Goal: Information Seeking & Learning: Check status

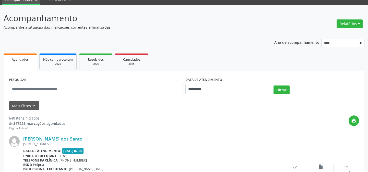
scroll to position [46, 0]
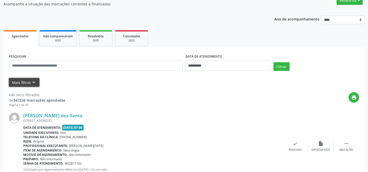
click at [23, 80] on button "Mais filtros keyboard_arrow_down" at bounding box center [24, 82] width 30 height 9
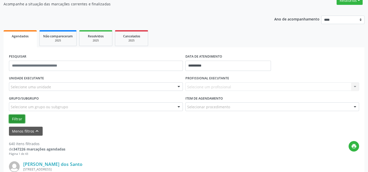
click at [16, 118] on button "Filtrar" at bounding box center [17, 118] width 16 height 9
click at [18, 117] on button "Filtrar" at bounding box center [17, 118] width 16 height 9
click at [16, 119] on button "Filtrar" at bounding box center [17, 118] width 16 height 9
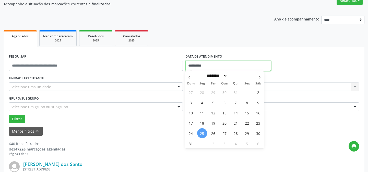
click at [202, 62] on input "**********" at bounding box center [229, 66] width 86 height 10
click at [201, 132] on span "25" at bounding box center [202, 133] width 10 height 10
type input "**********"
click at [201, 132] on span "25" at bounding box center [202, 133] width 10 height 10
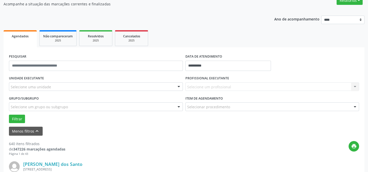
click at [199, 85] on div "Selecione um profissional Nenhum resultado encontrado para: " " Não há nenhuma …" at bounding box center [273, 86] width 174 height 9
click at [226, 86] on div "Selecione um profissional Nenhum resultado encontrado para: " " Não há nenhuma …" at bounding box center [273, 86] width 174 height 9
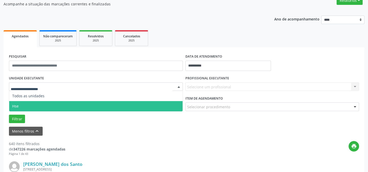
click at [35, 104] on span "Hse" at bounding box center [96, 106] width 174 height 10
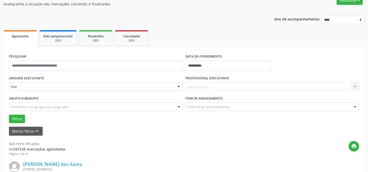
click at [202, 88] on div "Carregando... Nenhum resultado encontrado para: " " Não há nenhuma opção para s…" at bounding box center [273, 86] width 174 height 9
drag, startPoint x: 237, startPoint y: 87, endPoint x: 240, endPoint y: 85, distance: 2.6
click at [240, 85] on div "Carregando... Nenhum resultado encontrado para: " " Não há nenhuma opção para s…" at bounding box center [273, 86] width 174 height 9
click at [355, 85] on div "Carregando... Nenhum resultado encontrado para: " " Não há nenhuma opção para s…" at bounding box center [273, 86] width 174 height 9
click at [204, 89] on div "Carregando... Nenhum resultado encontrado para: " " Não há nenhuma opção para s…" at bounding box center [273, 86] width 174 height 9
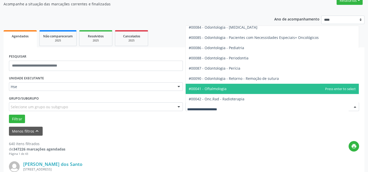
scroll to position [674, 0]
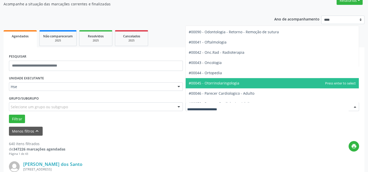
click at [210, 82] on span "#00045 - Otorrinolaringologia" at bounding box center [214, 83] width 51 height 5
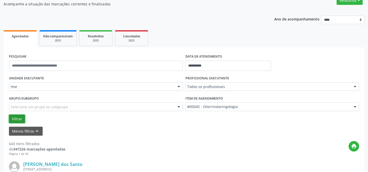
click at [17, 117] on button "Filtrar" at bounding box center [17, 118] width 16 height 9
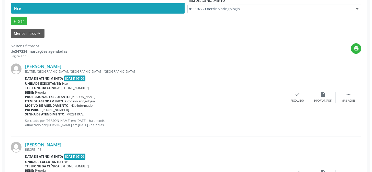
scroll to position [167, 0]
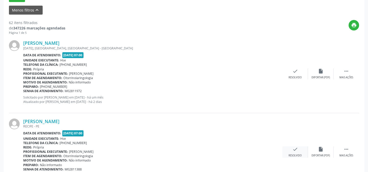
click at [294, 147] on icon "check" at bounding box center [296, 149] width 6 height 6
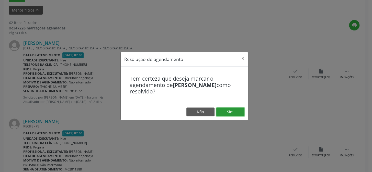
click at [230, 111] on button "Sim" at bounding box center [230, 111] width 28 height 9
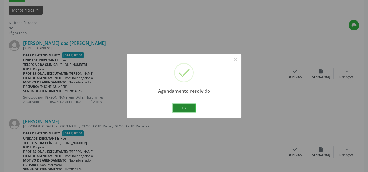
click at [184, 107] on button "Ok" at bounding box center [184, 108] width 23 height 9
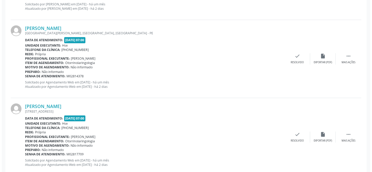
scroll to position [283, 0]
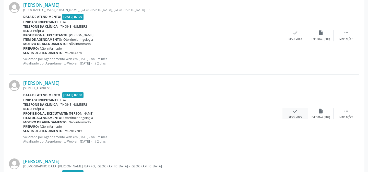
click at [294, 110] on icon "check" at bounding box center [296, 111] width 6 height 6
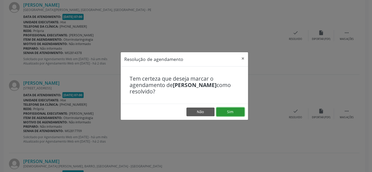
click at [229, 112] on button "Sim" at bounding box center [230, 111] width 28 height 9
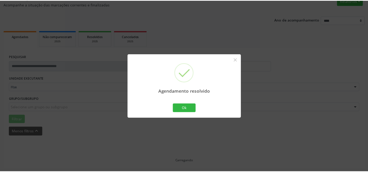
scroll to position [46, 0]
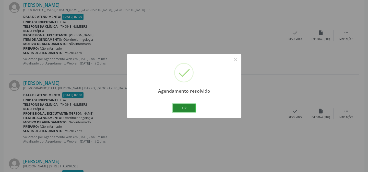
click at [184, 108] on button "Ok" at bounding box center [184, 108] width 23 height 9
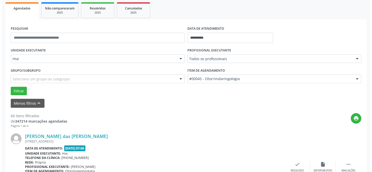
scroll to position [121, 0]
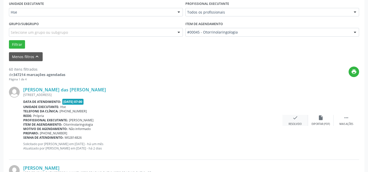
click at [296, 118] on icon "check" at bounding box center [296, 118] width 6 height 6
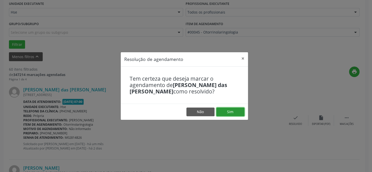
click at [231, 113] on button "Sim" at bounding box center [230, 111] width 28 height 9
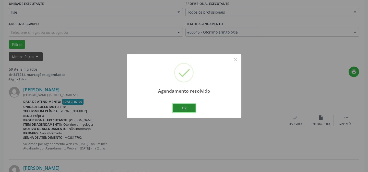
click at [182, 106] on button "Ok" at bounding box center [184, 108] width 23 height 9
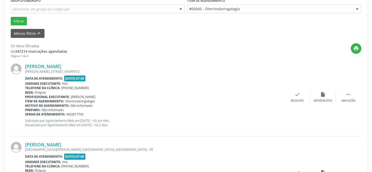
scroll to position [190, 0]
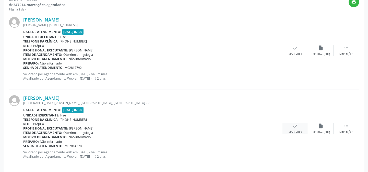
click at [294, 125] on icon "check" at bounding box center [296, 126] width 6 height 6
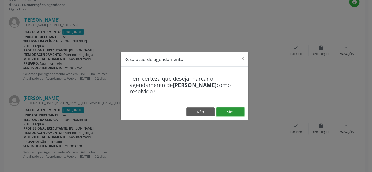
click at [228, 110] on button "Sim" at bounding box center [230, 111] width 28 height 9
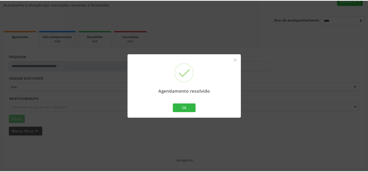
scroll to position [46, 0]
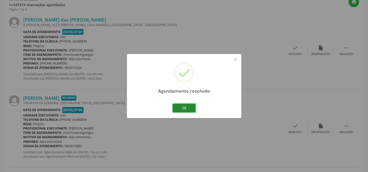
click at [184, 108] on button "Ok" at bounding box center [184, 108] width 23 height 9
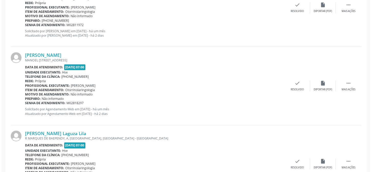
scroll to position [725, 0]
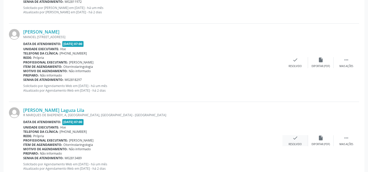
click at [294, 137] on icon "check" at bounding box center [296, 138] width 6 height 6
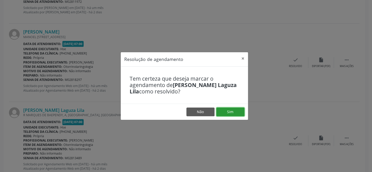
click at [231, 110] on button "Sim" at bounding box center [230, 111] width 28 height 9
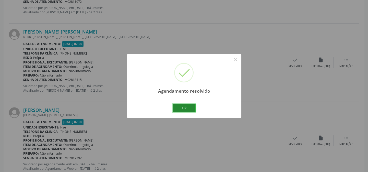
click at [184, 107] on button "Ok" at bounding box center [184, 108] width 23 height 9
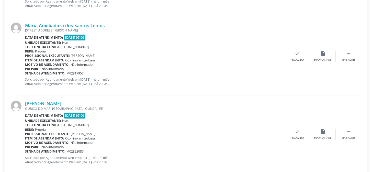
scroll to position [911, 0]
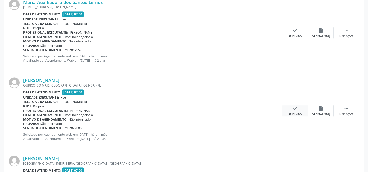
click at [294, 107] on icon "check" at bounding box center [296, 108] width 6 height 6
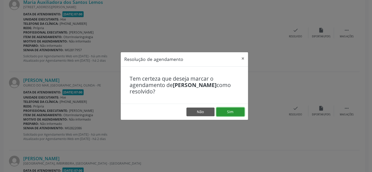
click at [229, 112] on button "Sim" at bounding box center [230, 111] width 28 height 9
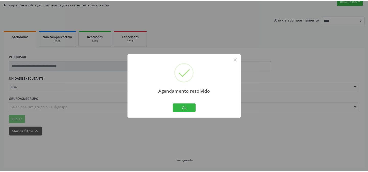
scroll to position [46, 0]
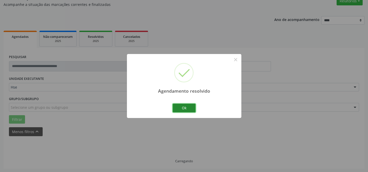
click at [184, 106] on button "Ok" at bounding box center [184, 108] width 23 height 9
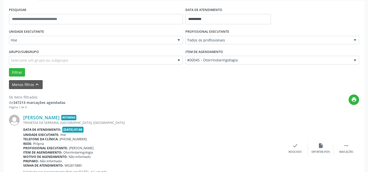
scroll to position [163, 0]
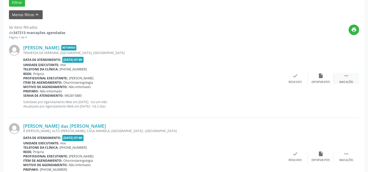
click at [346, 75] on icon "" at bounding box center [347, 76] width 6 height 6
click at [320, 74] on icon "alarm_off" at bounding box center [321, 76] width 6 height 6
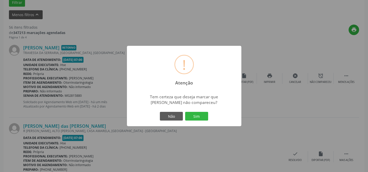
scroll to position [139, 0]
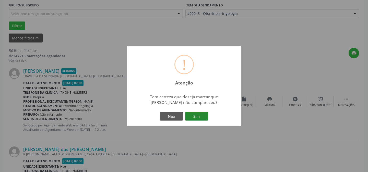
click at [196, 117] on button "Sim" at bounding box center [196, 116] width 23 height 9
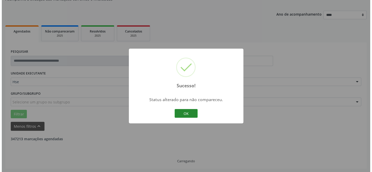
scroll to position [163, 0]
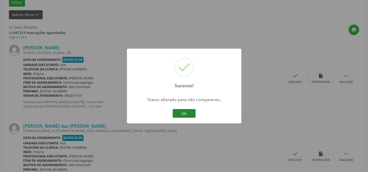
click at [184, 112] on button "OK" at bounding box center [184, 113] width 23 height 9
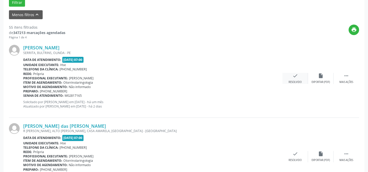
click at [295, 74] on icon "check" at bounding box center [296, 76] width 6 height 6
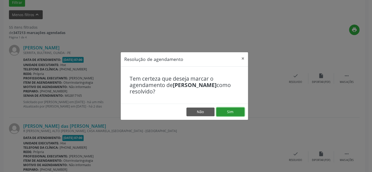
click at [231, 110] on button "Sim" at bounding box center [230, 111] width 28 height 9
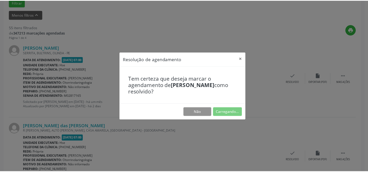
scroll to position [46, 0]
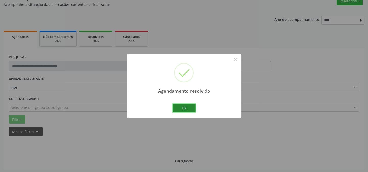
click at [182, 106] on button "Ok" at bounding box center [184, 108] width 23 height 9
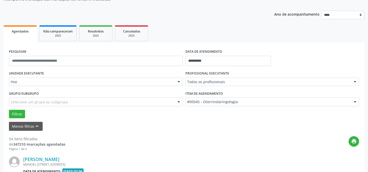
scroll to position [121, 0]
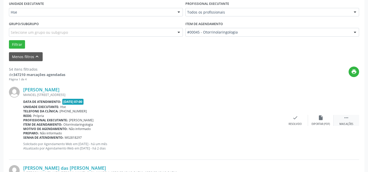
click at [347, 117] on icon "" at bounding box center [347, 118] width 6 height 6
click at [319, 116] on icon "alarm_off" at bounding box center [321, 118] width 6 height 6
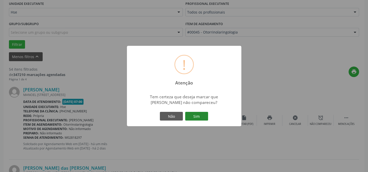
click at [201, 115] on button "Sim" at bounding box center [196, 116] width 23 height 9
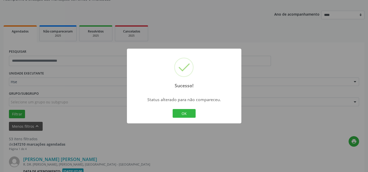
scroll to position [167, 0]
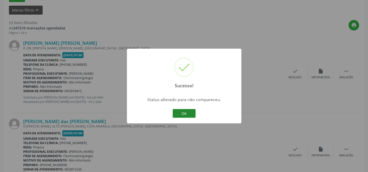
click at [181, 112] on button "OK" at bounding box center [184, 113] width 23 height 9
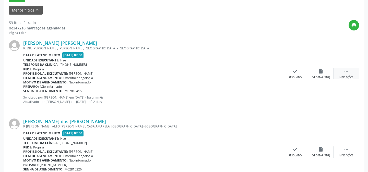
click at [348, 71] on icon "" at bounding box center [347, 71] width 6 height 6
click at [321, 71] on icon "alarm_off" at bounding box center [321, 71] width 6 height 6
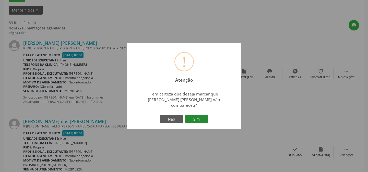
click at [196, 114] on button "Sim" at bounding box center [196, 118] width 23 height 9
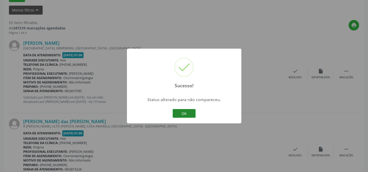
click at [184, 111] on button "OK" at bounding box center [184, 113] width 23 height 9
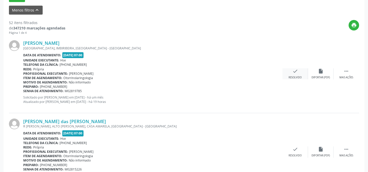
click at [295, 71] on icon "check" at bounding box center [296, 71] width 6 height 6
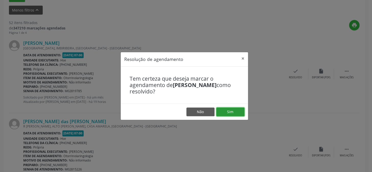
click at [228, 110] on button "Sim" at bounding box center [230, 111] width 28 height 9
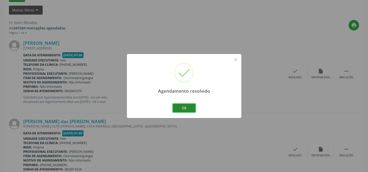
click at [183, 107] on button "Ok" at bounding box center [184, 108] width 23 height 9
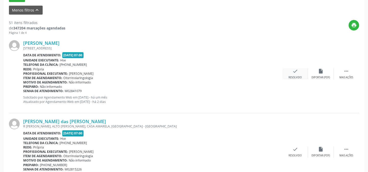
click at [295, 72] on icon "check" at bounding box center [296, 71] width 6 height 6
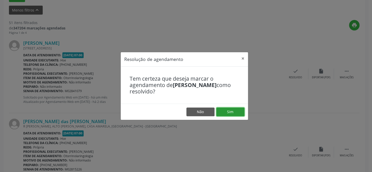
click at [229, 112] on button "Sim" at bounding box center [230, 111] width 28 height 9
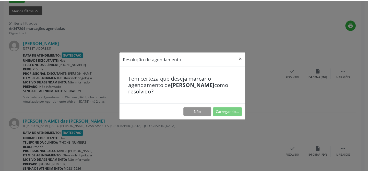
scroll to position [46, 0]
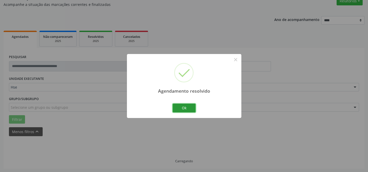
drag, startPoint x: 185, startPoint y: 107, endPoint x: 185, endPoint y: 102, distance: 5.4
click at [185, 102] on div "Ok Cancel" at bounding box center [183, 107] width 25 height 11
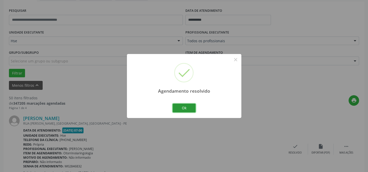
scroll to position [22, 0]
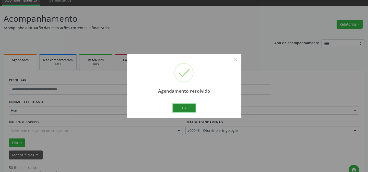
click at [183, 107] on button "Ok" at bounding box center [184, 108] width 23 height 9
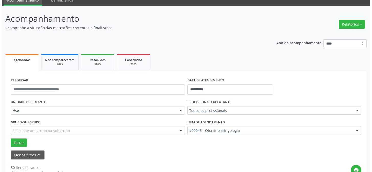
scroll to position [115, 0]
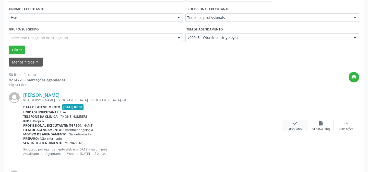
click at [295, 122] on icon "check" at bounding box center [296, 123] width 6 height 6
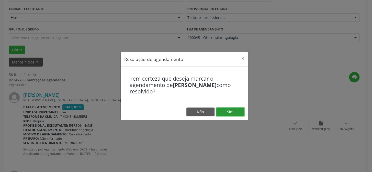
click at [230, 112] on button "Sim" at bounding box center [230, 111] width 28 height 9
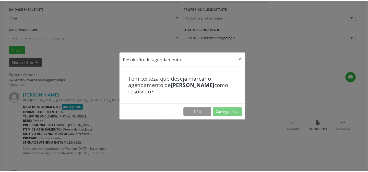
scroll to position [46, 0]
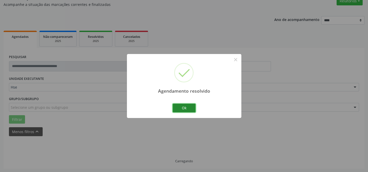
click at [184, 107] on button "Ok" at bounding box center [184, 108] width 23 height 9
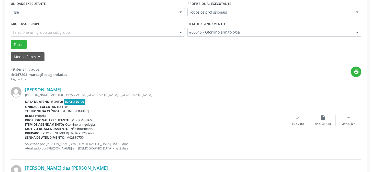
scroll to position [144, 0]
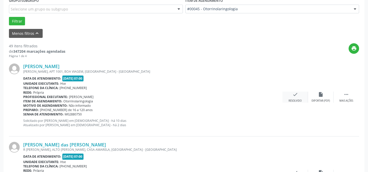
click at [295, 94] on icon "check" at bounding box center [296, 94] width 6 height 6
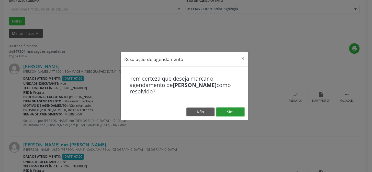
click at [230, 110] on button "Sim" at bounding box center [230, 111] width 28 height 9
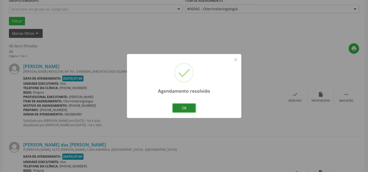
click at [181, 106] on button "Ok" at bounding box center [184, 108] width 23 height 9
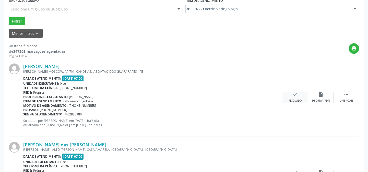
click at [296, 93] on icon "check" at bounding box center [296, 94] width 6 height 6
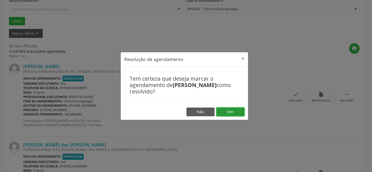
click at [228, 111] on button "Sim" at bounding box center [230, 111] width 28 height 9
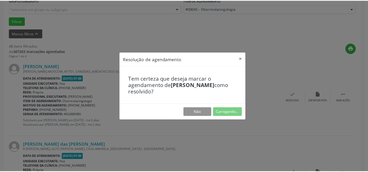
scroll to position [46, 0]
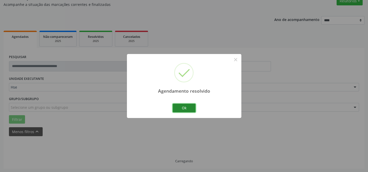
click at [184, 107] on button "Ok" at bounding box center [184, 108] width 23 height 9
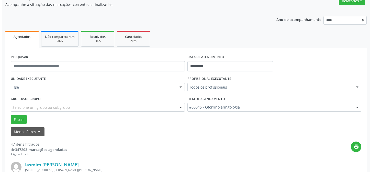
scroll to position [162, 0]
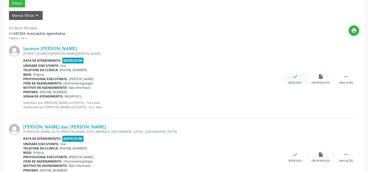
click at [293, 76] on icon "check" at bounding box center [296, 77] width 6 height 6
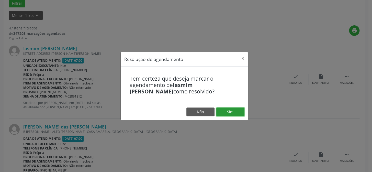
click at [231, 109] on button "Sim" at bounding box center [230, 111] width 28 height 9
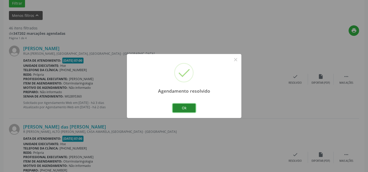
click at [184, 106] on button "Ok" at bounding box center [184, 108] width 23 height 9
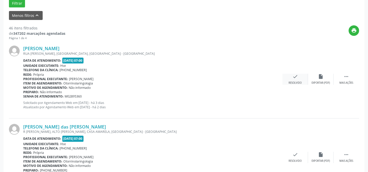
click at [294, 76] on icon "check" at bounding box center [296, 77] width 6 height 6
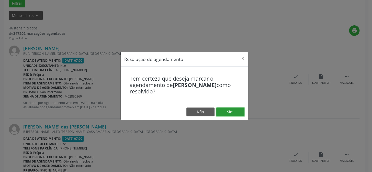
click at [229, 110] on button "Sim" at bounding box center [230, 111] width 28 height 9
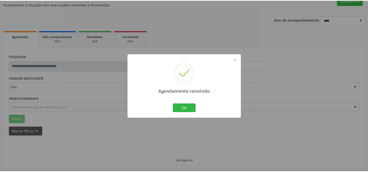
scroll to position [46, 0]
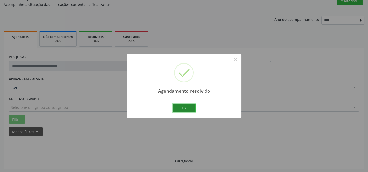
click at [185, 108] on button "Ok" at bounding box center [184, 108] width 23 height 9
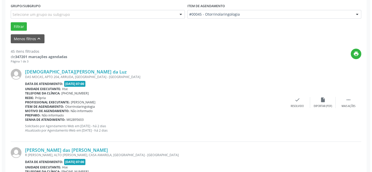
scroll to position [115, 0]
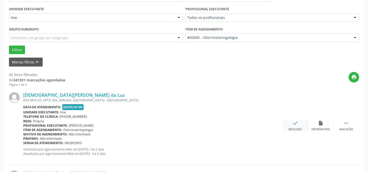
click at [295, 122] on icon "check" at bounding box center [296, 123] width 6 height 6
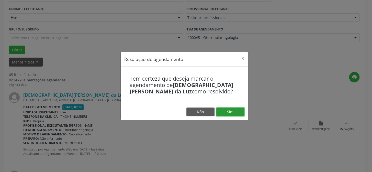
click at [231, 110] on button "Sim" at bounding box center [230, 111] width 28 height 9
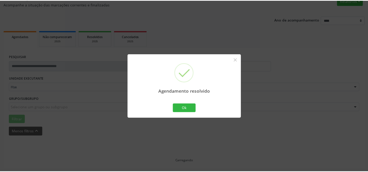
scroll to position [46, 0]
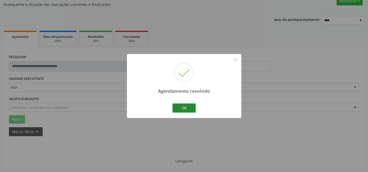
click at [182, 109] on button "Ok" at bounding box center [184, 108] width 23 height 9
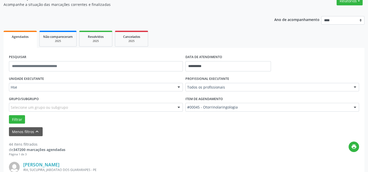
scroll to position [121, 0]
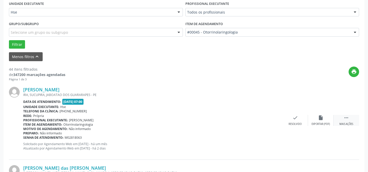
click at [345, 117] on icon "" at bounding box center [347, 118] width 6 height 6
click at [319, 116] on icon "alarm_off" at bounding box center [321, 118] width 6 height 6
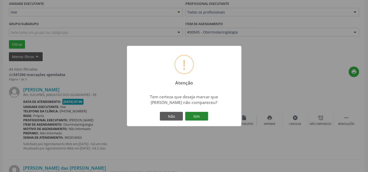
click at [197, 115] on button "Sim" at bounding box center [196, 116] width 23 height 9
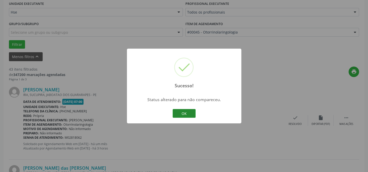
click at [183, 111] on button "OK" at bounding box center [184, 113] width 23 height 9
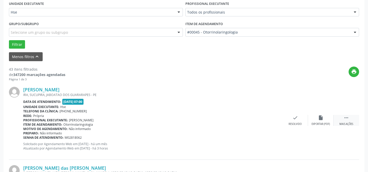
click at [348, 118] on icon "" at bounding box center [347, 118] width 6 height 6
click at [322, 115] on icon "alarm_off" at bounding box center [321, 118] width 6 height 6
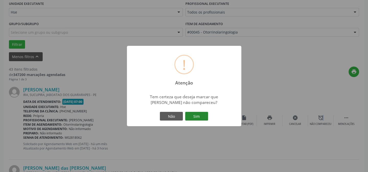
click at [196, 116] on button "Sim" at bounding box center [196, 116] width 23 height 9
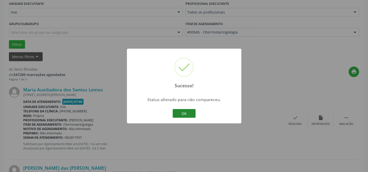
click at [185, 112] on button "OK" at bounding box center [184, 113] width 23 height 9
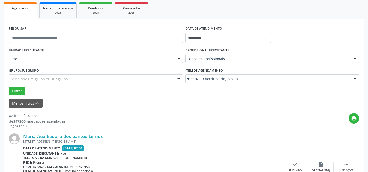
scroll to position [97, 0]
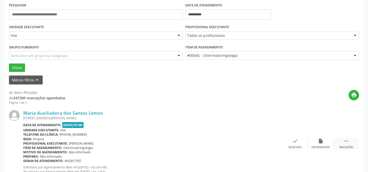
click at [346, 141] on icon "" at bounding box center [347, 141] width 6 height 6
click at [320, 140] on icon "alarm_off" at bounding box center [321, 141] width 6 height 6
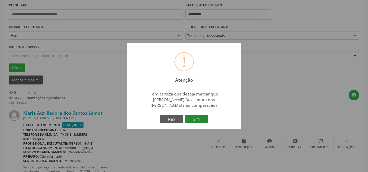
click at [196, 115] on button "Sim" at bounding box center [196, 118] width 23 height 9
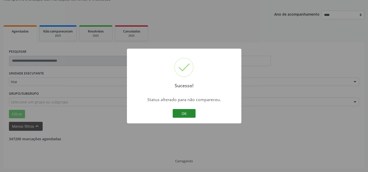
scroll to position [121, 0]
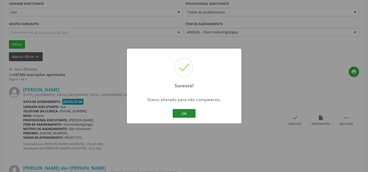
click at [184, 112] on button "OK" at bounding box center [184, 113] width 23 height 9
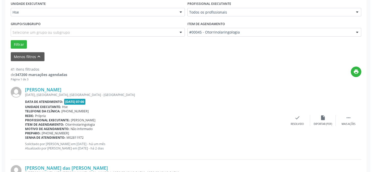
scroll to position [144, 0]
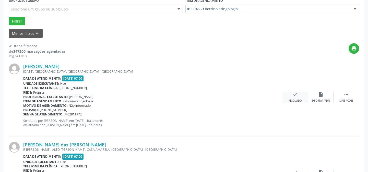
click at [294, 95] on icon "check" at bounding box center [296, 94] width 6 height 6
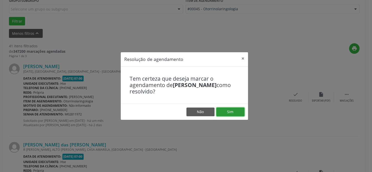
click at [229, 110] on button "Sim" at bounding box center [230, 111] width 28 height 9
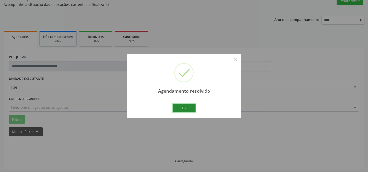
scroll to position [51, 0]
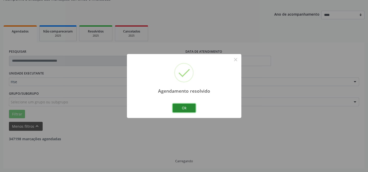
click at [185, 108] on button "Ok" at bounding box center [184, 108] width 23 height 9
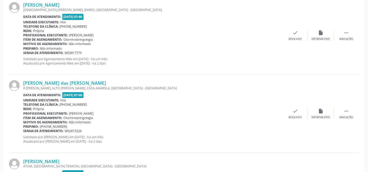
scroll to position [307, 0]
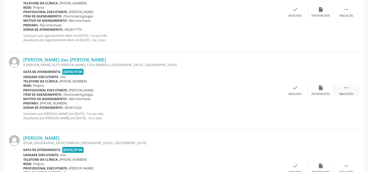
click at [348, 88] on icon "" at bounding box center [347, 88] width 6 height 6
click at [346, 88] on icon "" at bounding box center [347, 88] width 6 height 6
click at [345, 87] on icon "" at bounding box center [347, 88] width 6 height 6
click at [322, 85] on icon "alarm_off" at bounding box center [321, 88] width 6 height 6
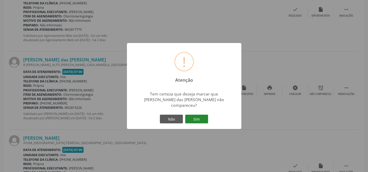
click at [195, 114] on button "Sim" at bounding box center [196, 118] width 23 height 9
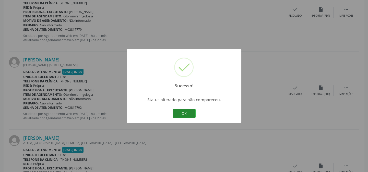
click at [182, 112] on button "OK" at bounding box center [184, 113] width 23 height 9
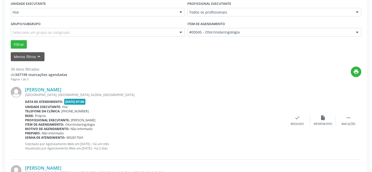
scroll to position [97, 0]
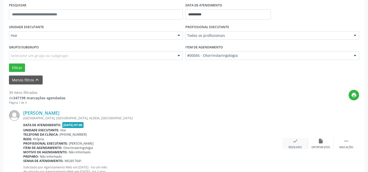
click at [295, 140] on icon "check" at bounding box center [296, 141] width 6 height 6
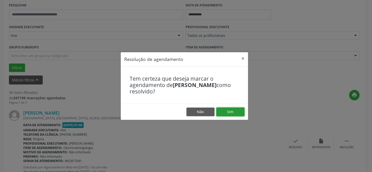
click at [228, 111] on button "Sim" at bounding box center [230, 111] width 28 height 9
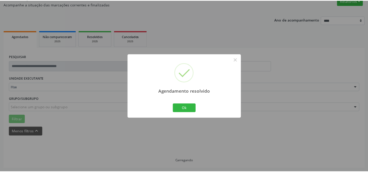
scroll to position [46, 0]
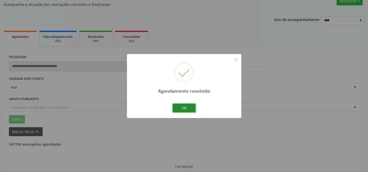
click at [184, 107] on button "Ok" at bounding box center [184, 108] width 23 height 9
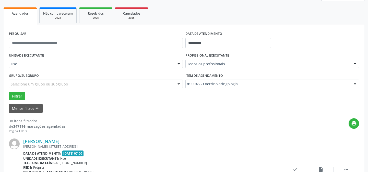
scroll to position [162, 0]
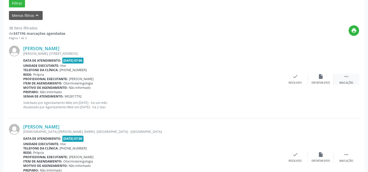
click at [346, 76] on icon "" at bounding box center [347, 77] width 6 height 6
click at [322, 75] on icon "alarm_off" at bounding box center [321, 77] width 6 height 6
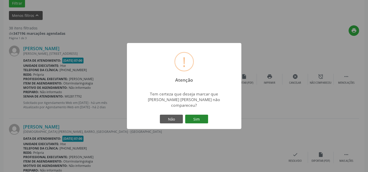
click at [195, 115] on button "Sim" at bounding box center [196, 118] width 23 height 9
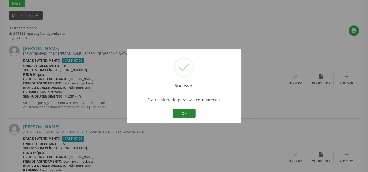
click at [182, 112] on button "OK" at bounding box center [184, 113] width 23 height 9
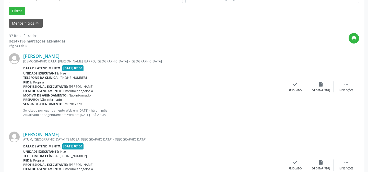
scroll to position [177, 0]
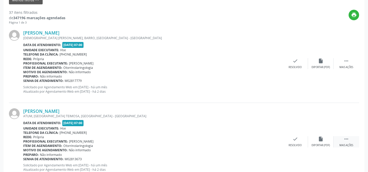
click at [347, 139] on icon "" at bounding box center [347, 139] width 6 height 6
click at [320, 137] on icon "alarm_off" at bounding box center [321, 139] width 6 height 6
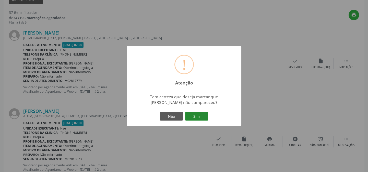
click at [196, 115] on button "Sim" at bounding box center [196, 116] width 23 height 9
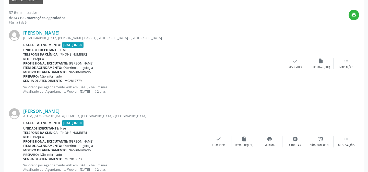
scroll to position [51, 0]
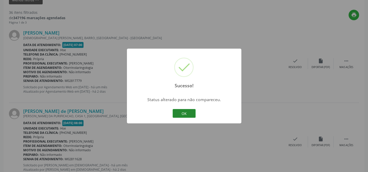
click at [184, 112] on button "OK" at bounding box center [184, 113] width 23 height 9
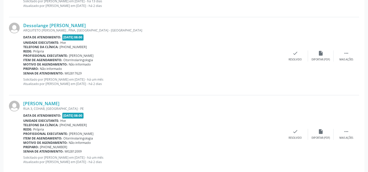
scroll to position [1223, 0]
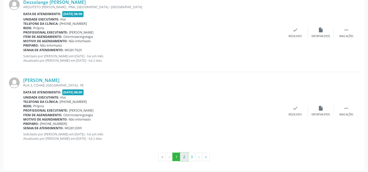
click at [183, 155] on button "2" at bounding box center [184, 156] width 8 height 9
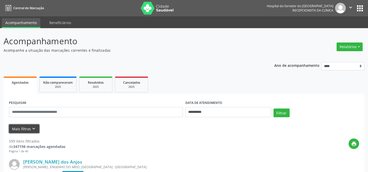
click at [21, 128] on button "Mais filtros keyboard_arrow_down" at bounding box center [24, 128] width 30 height 9
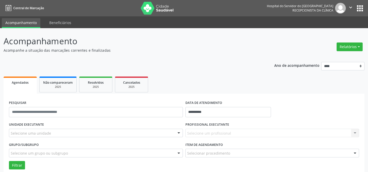
scroll to position [70, 0]
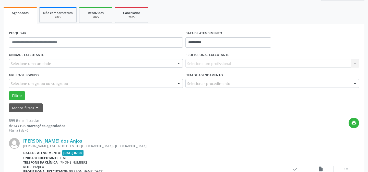
click at [52, 63] on div "Selecione uma unidade" at bounding box center [96, 63] width 174 height 9
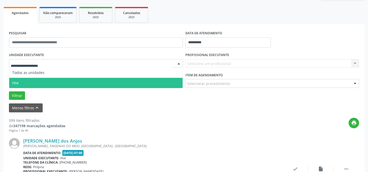
click at [46, 82] on span "Hse" at bounding box center [96, 83] width 174 height 10
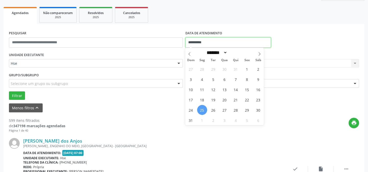
click at [208, 41] on input "**********" at bounding box center [229, 42] width 86 height 10
click at [203, 108] on span "25" at bounding box center [202, 110] width 10 height 10
type input "**********"
click at [203, 108] on span "25" at bounding box center [202, 110] width 10 height 10
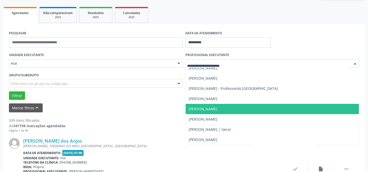
scroll to position [3322, 0]
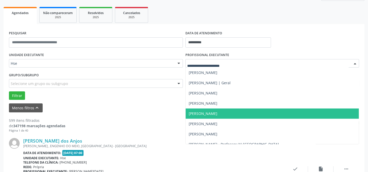
click at [192, 114] on span "[PERSON_NAME]" at bounding box center [203, 113] width 29 height 5
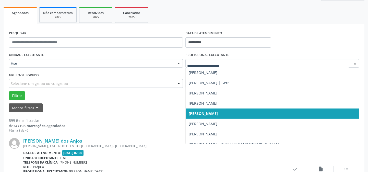
drag, startPoint x: 355, startPoint y: 62, endPoint x: 352, endPoint y: 63, distance: 3.9
click at [353, 62] on div at bounding box center [355, 63] width 8 height 9
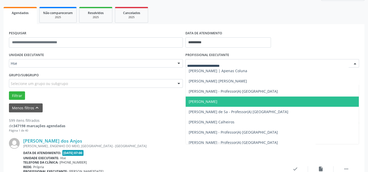
scroll to position [674, 0]
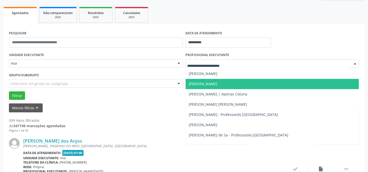
click at [195, 82] on span "Charles Holanda Felix" at bounding box center [203, 83] width 29 height 5
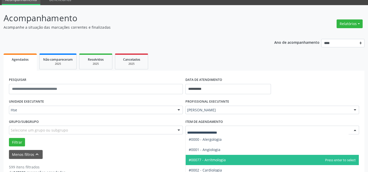
scroll to position [0, 0]
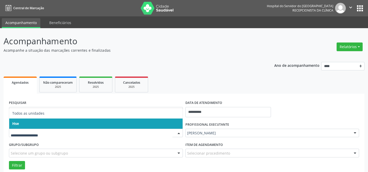
click at [46, 122] on span "Hse" at bounding box center [96, 123] width 174 height 10
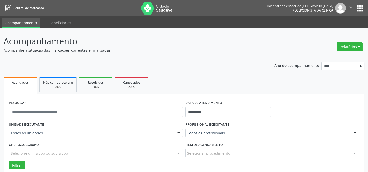
drag, startPoint x: 43, startPoint y: 135, endPoint x: 45, endPoint y: 132, distance: 3.0
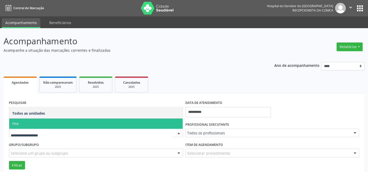
click at [47, 124] on span "Hse" at bounding box center [96, 123] width 174 height 10
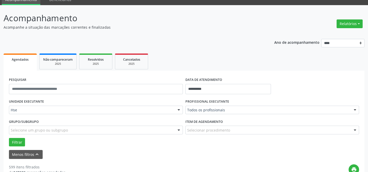
scroll to position [46, 0]
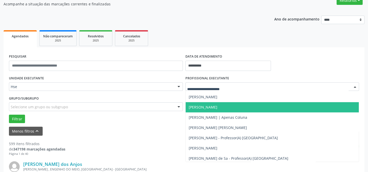
click at [193, 108] on span "Charles Holanda Felix" at bounding box center [203, 107] width 29 height 5
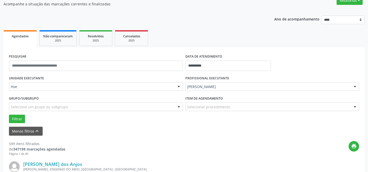
click at [193, 108] on div "UNIDADE EXECUTANTE Hse Todos as unidades Hse Nenhum resultado encontrado para: …" at bounding box center [184, 98] width 353 height 49
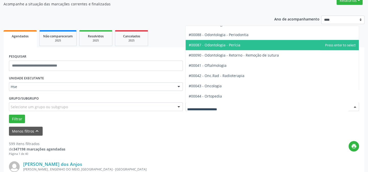
scroll to position [674, 0]
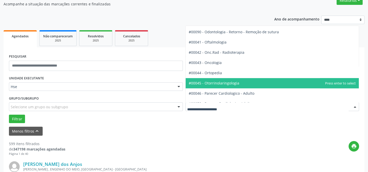
click at [210, 82] on span "#00045 - Otorrinolaringologia" at bounding box center [214, 83] width 51 height 5
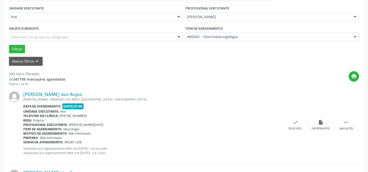
scroll to position [139, 0]
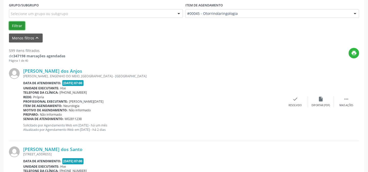
click at [13, 25] on button "Filtrar" at bounding box center [17, 25] width 16 height 9
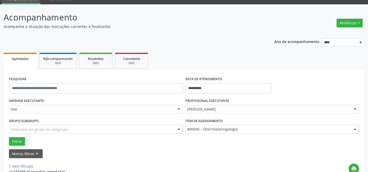
scroll to position [94, 0]
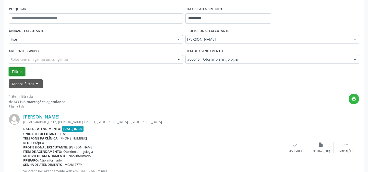
click at [16, 71] on button "Filtrar" at bounding box center [17, 71] width 16 height 9
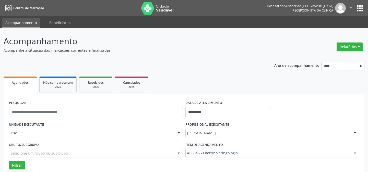
scroll to position [116, 0]
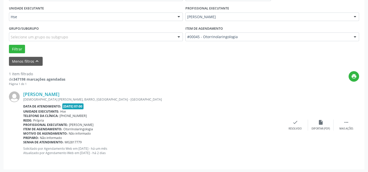
click at [61, 28] on div "Grupo/Subgrupo Selecione um grupo ou subgrupo Todos os grupos e subgrupos Nenhu…" at bounding box center [96, 33] width 174 height 16
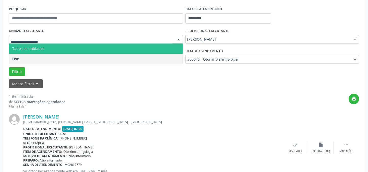
scroll to position [117, 0]
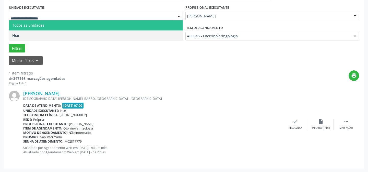
click at [93, 52] on div "Filtrar" at bounding box center [184, 48] width 353 height 9
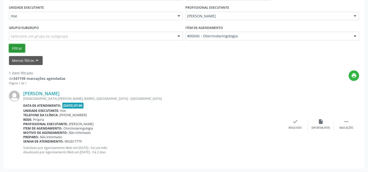
click at [17, 48] on button "Filtrar" at bounding box center [17, 48] width 16 height 9
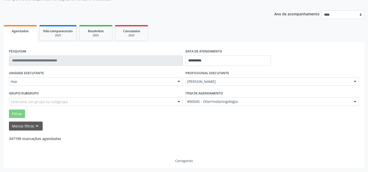
scroll to position [51, 0]
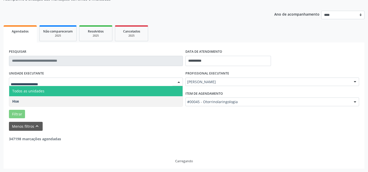
click at [60, 79] on input "text" at bounding box center [92, 84] width 162 height 10
click at [61, 86] on span "Todos as unidades" at bounding box center [96, 91] width 174 height 10
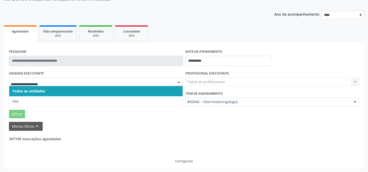
click at [64, 88] on span "Todos as unidades" at bounding box center [96, 91] width 174 height 10
click at [46, 75] on div "UNIDADE EXECUTANTE Todos as unidades Hse Nenhum resultado encontrado para: " " …" at bounding box center [96, 80] width 177 height 20
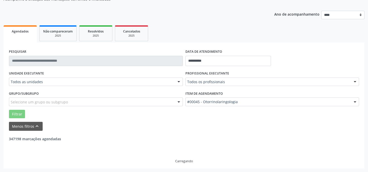
click at [43, 98] on div "Selecione um grupo ou subgrupo" at bounding box center [96, 101] width 174 height 9
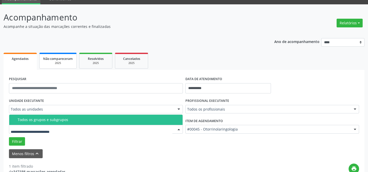
scroll to position [1, 0]
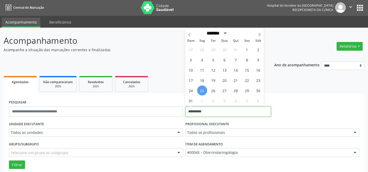
click at [204, 108] on input "**********" at bounding box center [229, 111] width 86 height 10
click at [202, 90] on span "25" at bounding box center [202, 90] width 10 height 10
type input "**********"
click at [202, 88] on span "25" at bounding box center [202, 90] width 10 height 10
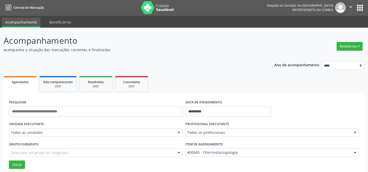
scroll to position [47, 0]
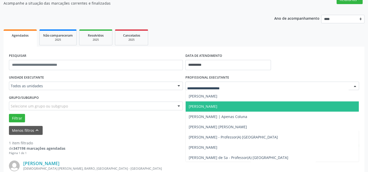
click at [227, 105] on span "Charles Holanda Felix" at bounding box center [273, 106] width 174 height 10
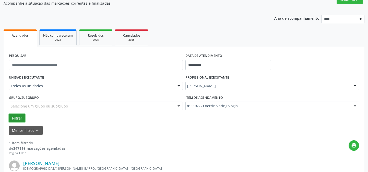
click at [15, 116] on button "Filtrar" at bounding box center [17, 118] width 16 height 9
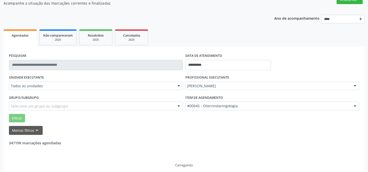
scroll to position [51, 0]
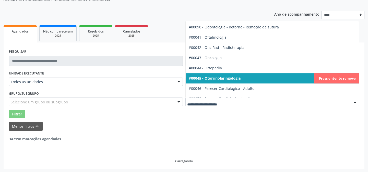
click at [208, 78] on span "#00045 - Otorrinolaringologia" at bounding box center [215, 78] width 52 height 5
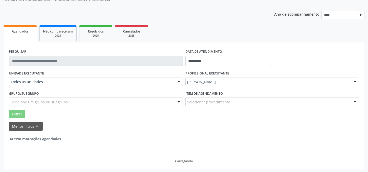
click at [208, 78] on div "UNIDADE EXECUTANTE Todos as unidades Todos as unidades Hse Nenhum resultado enc…" at bounding box center [184, 94] width 353 height 49
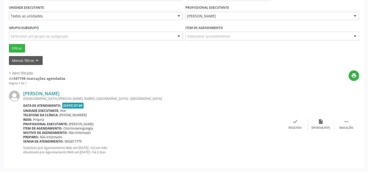
scroll to position [47, 0]
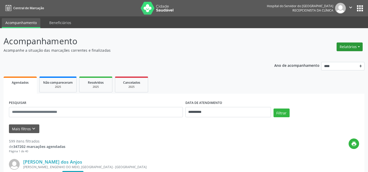
click at [343, 49] on button "Relatórios" at bounding box center [350, 46] width 26 height 9
click at [331, 57] on link "Agendamentos" at bounding box center [336, 57] width 55 height 7
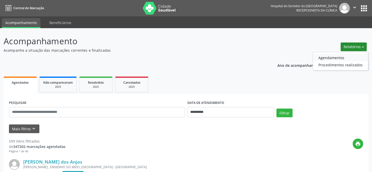
select select "*"
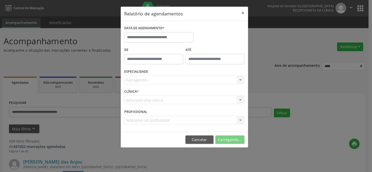
click at [142, 79] on div "Carregando... Nenhum resultado encontrado para: " " Não há nenhuma opção para s…" at bounding box center [184, 79] width 120 height 9
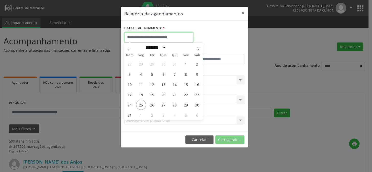
click at [145, 36] on input "text" at bounding box center [158, 37] width 69 height 10
click at [162, 105] on span "27" at bounding box center [163, 105] width 10 height 10
type input "**********"
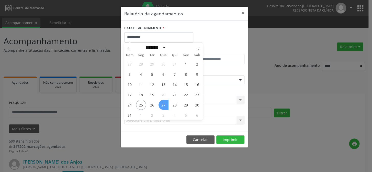
click at [162, 105] on span "27" at bounding box center [163, 105] width 10 height 10
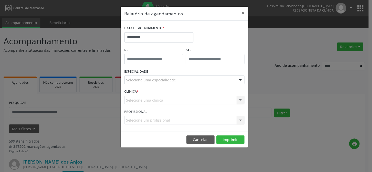
click at [205, 80] on div "Seleciona uma especialidade" at bounding box center [184, 79] width 120 height 9
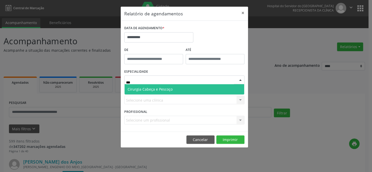
type input "****"
click at [174, 89] on span "Cirurgia Cabeça e Pescoço" at bounding box center [184, 89] width 120 height 10
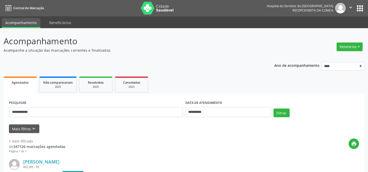
scroll to position [68, 0]
